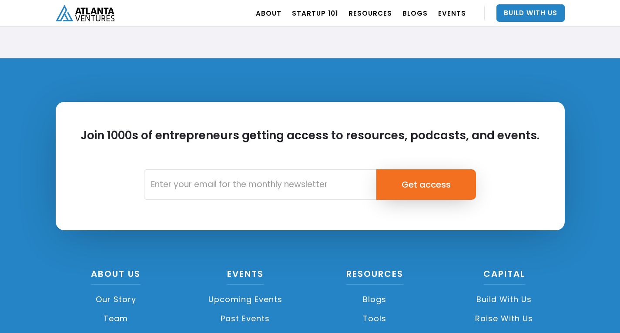
scroll to position [2044, 0]
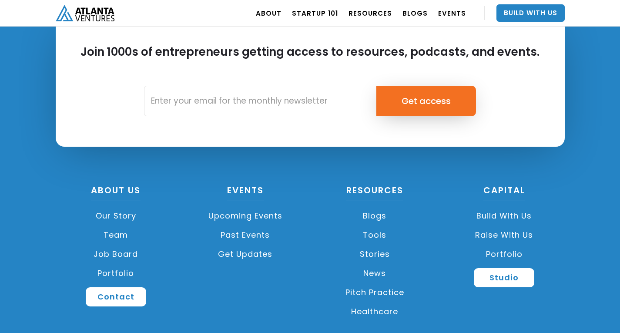
click at [105, 252] on link "Job Board" at bounding box center [116, 253] width 121 height 19
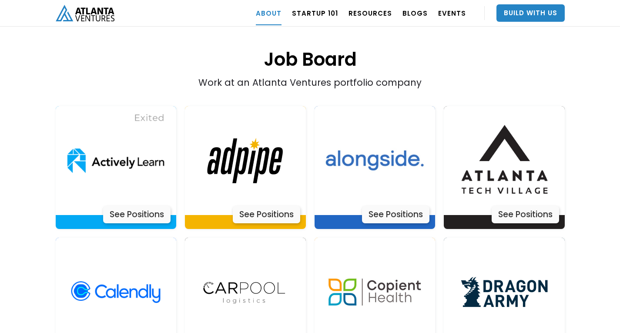
scroll to position [1748, 0]
click at [516, 205] on div "See Positions" at bounding box center [524, 213] width 67 height 17
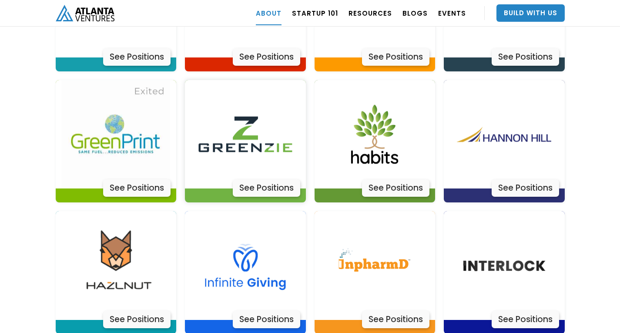
scroll to position [2183, 0]
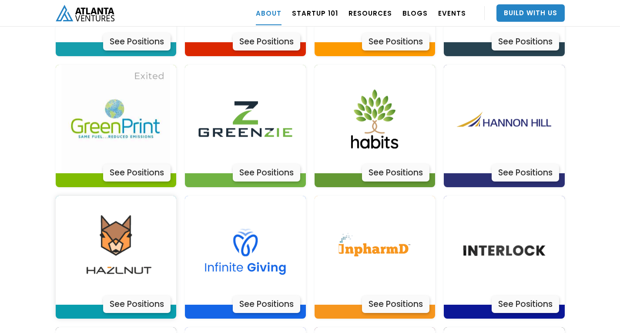
click at [140, 257] on img at bounding box center [115, 250] width 109 height 109
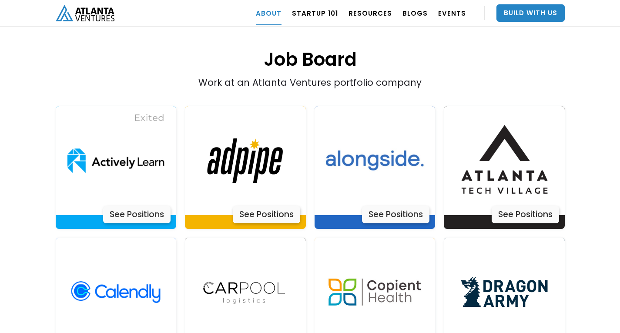
scroll to position [1748, 0]
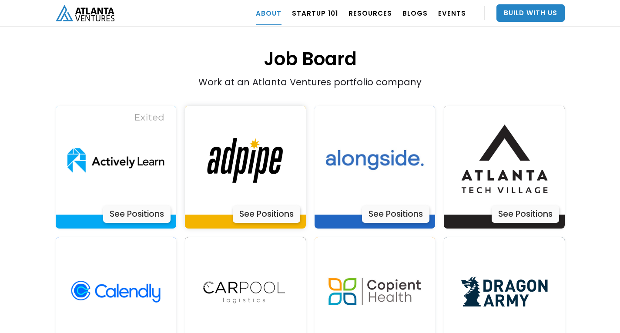
click at [270, 159] on img at bounding box center [245, 160] width 109 height 109
click at [152, 128] on img at bounding box center [115, 160] width 109 height 109
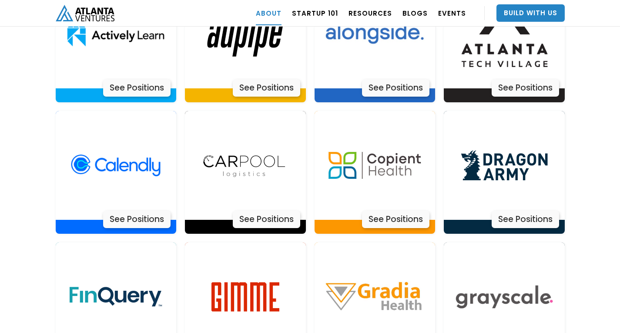
scroll to position [1879, 0]
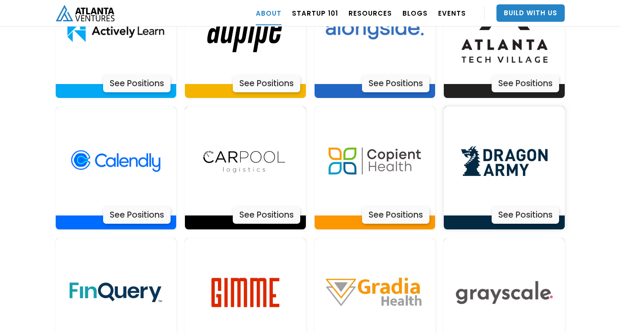
click at [505, 150] on img at bounding box center [504, 161] width 109 height 109
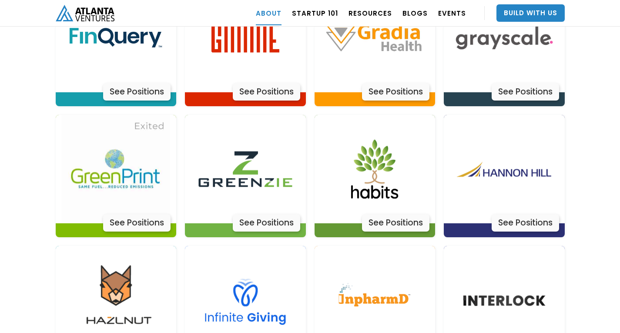
scroll to position [2140, 0]
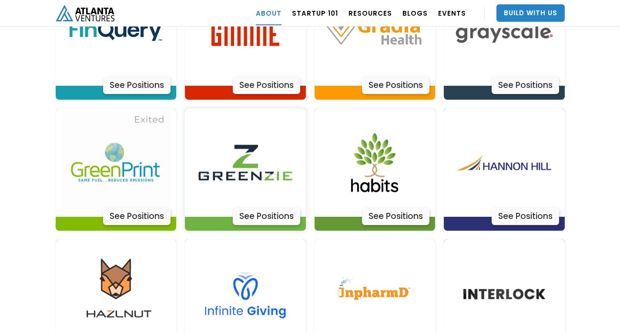
click at [284, 155] on img at bounding box center [245, 162] width 109 height 109
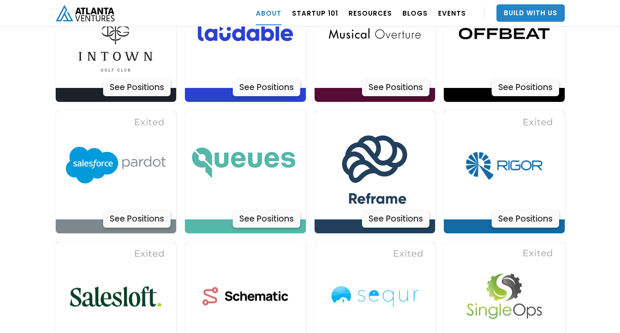
scroll to position [2575, 0]
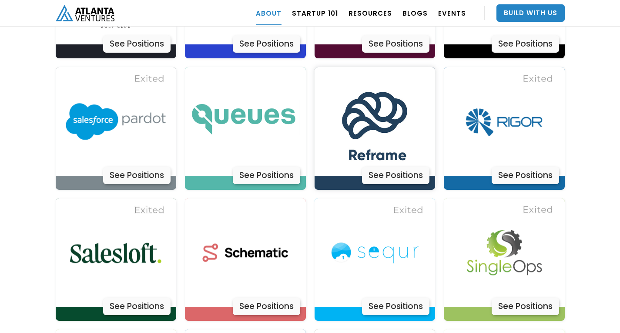
click at [388, 167] on div "See Positions" at bounding box center [395, 175] width 67 height 17
